Goal: Information Seeking & Learning: Understand process/instructions

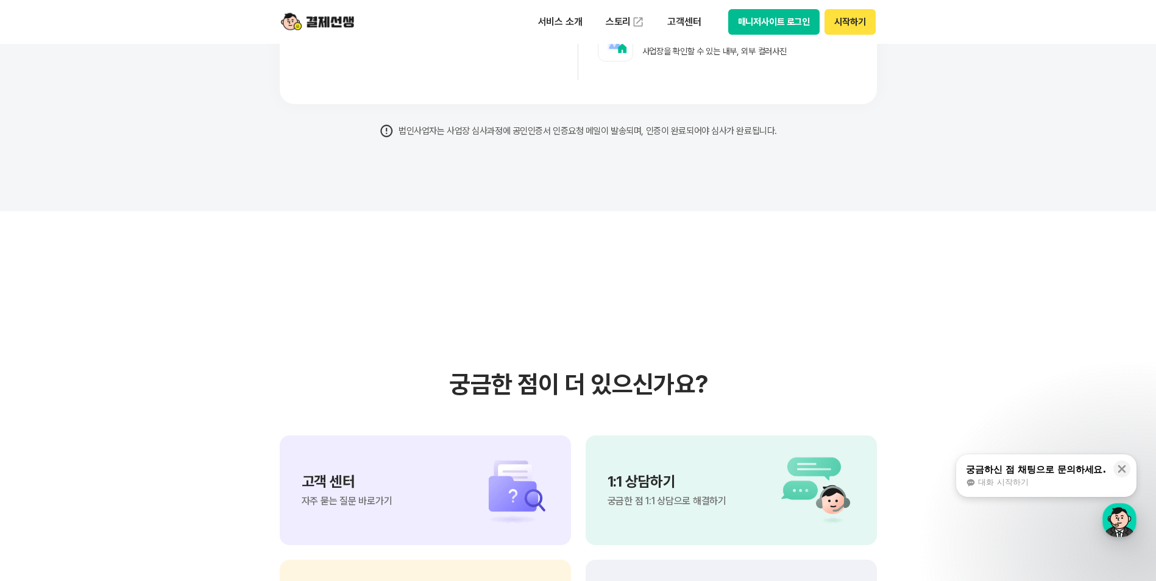
scroll to position [9976, 0]
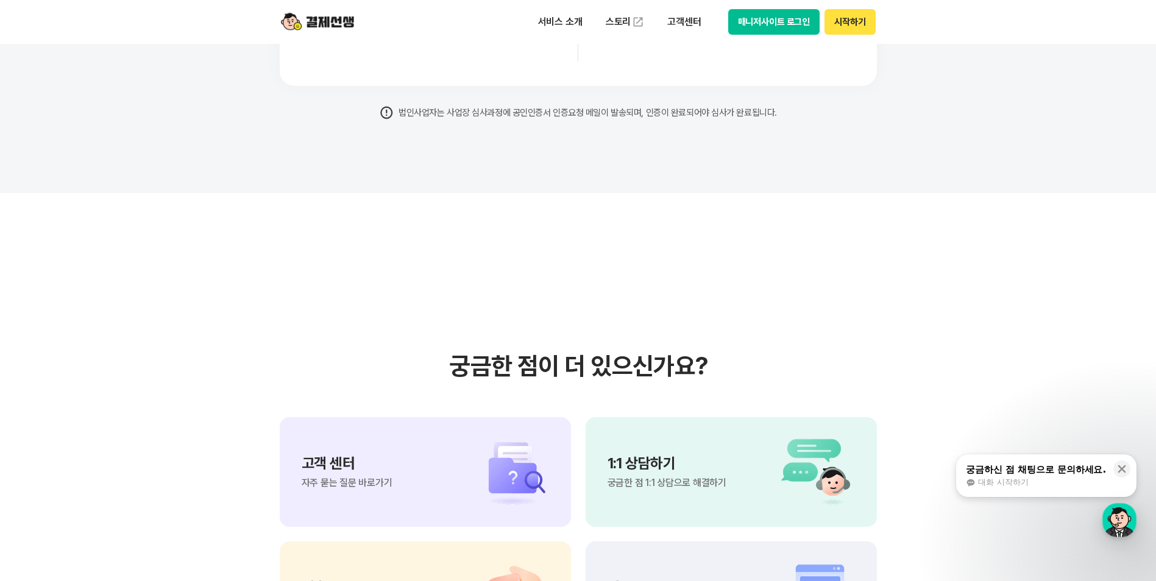
click at [515, 485] on img at bounding box center [506, 472] width 85 height 73
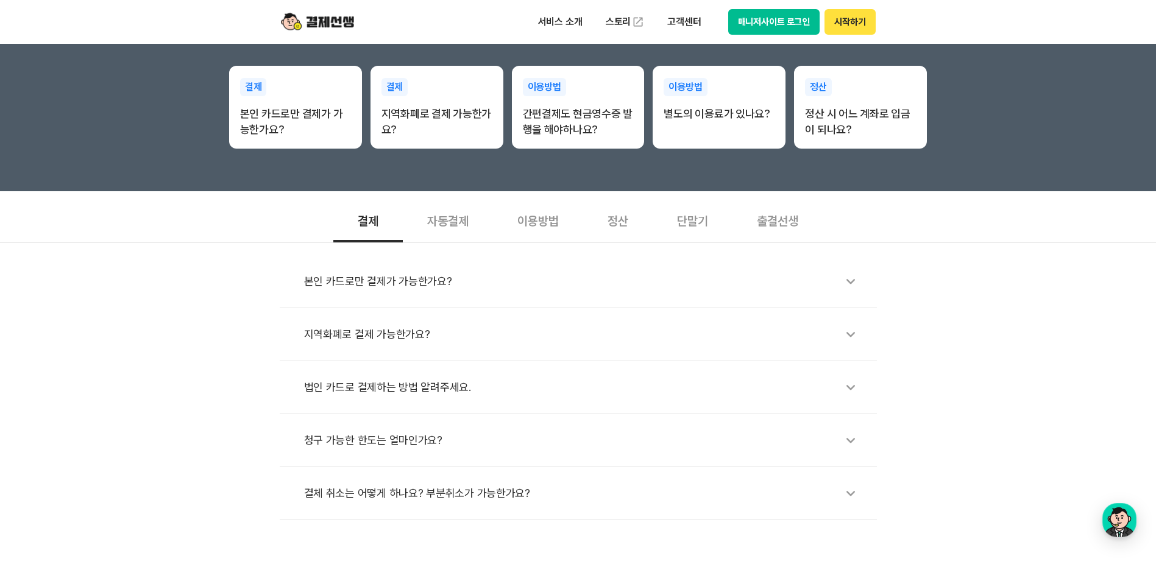
scroll to position [366, 0]
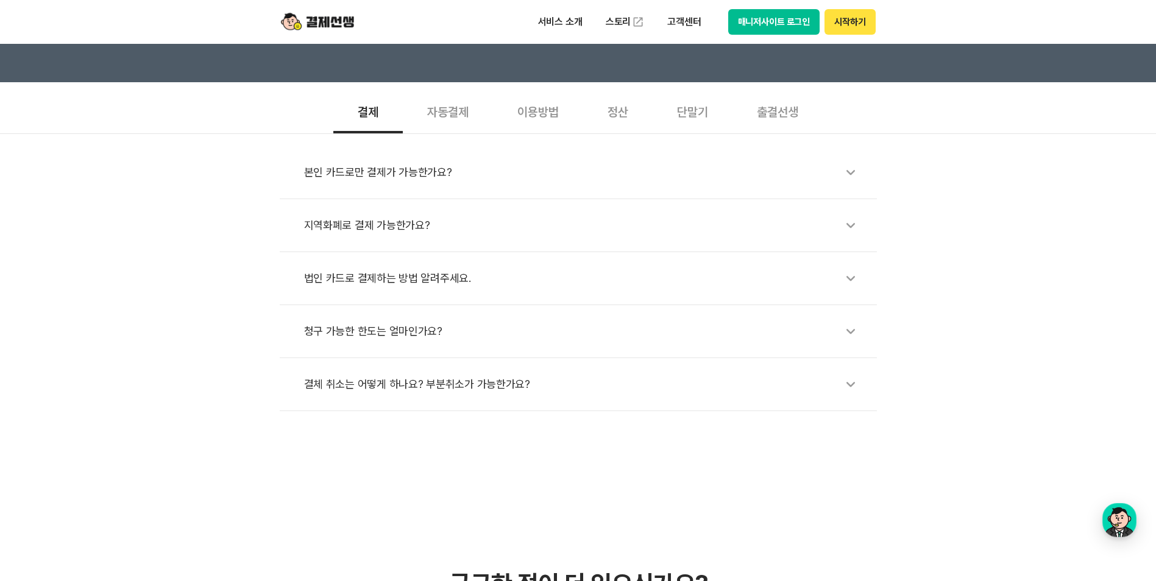
click at [447, 288] on div "법인 카드로 결제하는 방법 알려주세요." at bounding box center [584, 278] width 561 height 28
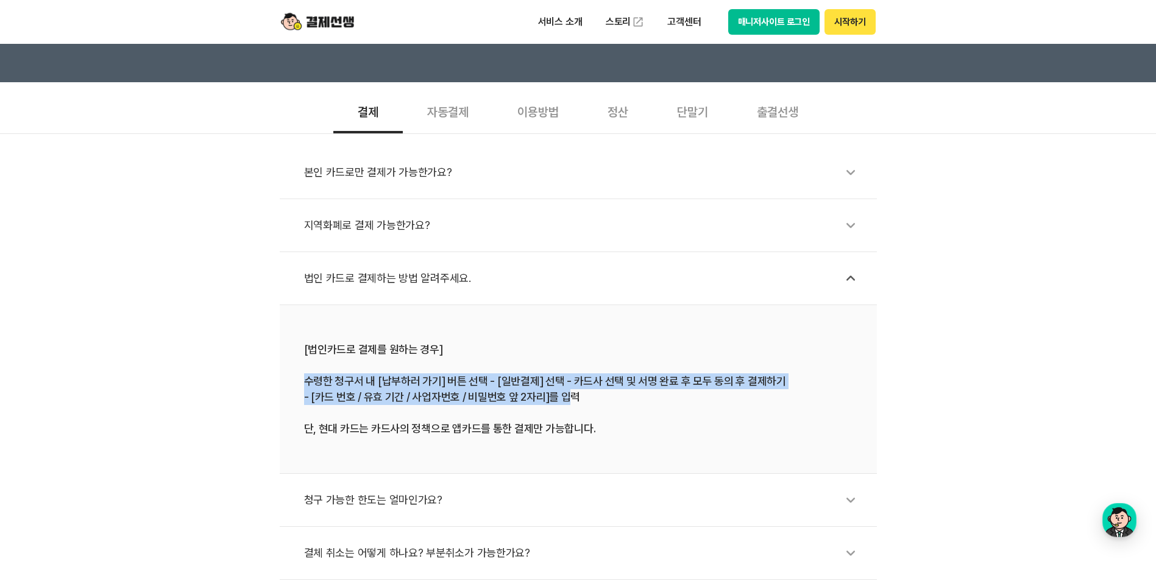
drag, startPoint x: 308, startPoint y: 379, endPoint x: 571, endPoint y: 397, distance: 263.2
click at [571, 397] on div "[법인카드로 결제를 원하는 경우] 수령한 청구서 내 [납부하러 가기] 버튼 선택 - [일반결제] 선택 - 카드사 선택 및 서명 완료 후 모두 …" at bounding box center [578, 389] width 548 height 95
drag, startPoint x: 571, startPoint y: 397, endPoint x: 552, endPoint y: 400, distance: 19.1
click at [552, 400] on div "[법인카드로 결제를 원하는 경우] 수령한 청구서 내 [납부하러 가기] 버튼 선택 - [일반결제] 선택 - 카드사 선택 및 서명 완료 후 모두 …" at bounding box center [578, 389] width 548 height 95
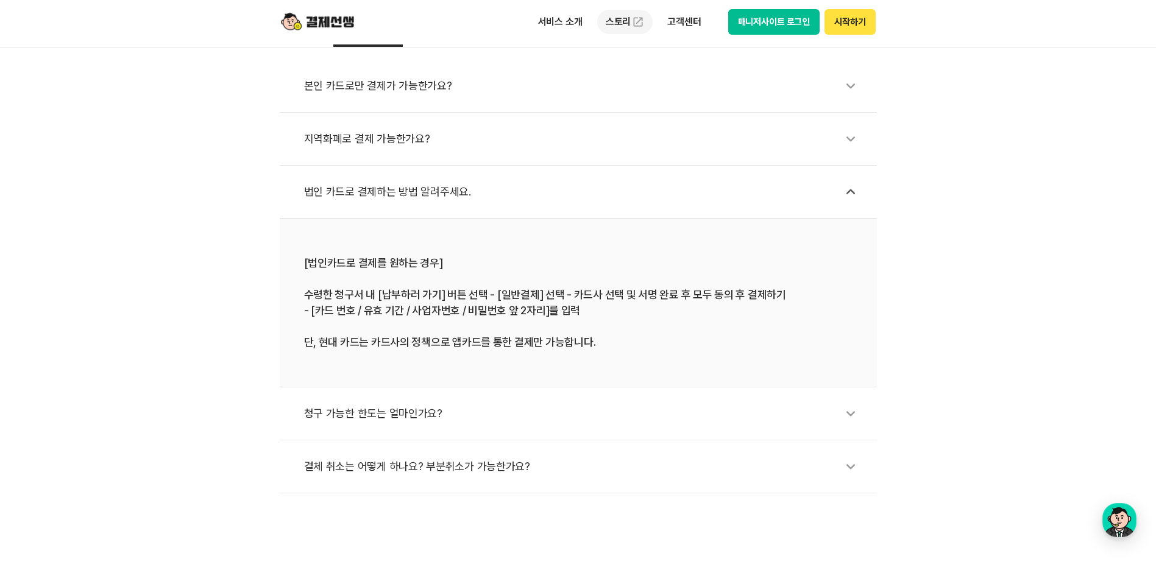
scroll to position [609, 0]
